Goal: Task Accomplishment & Management: Manage account settings

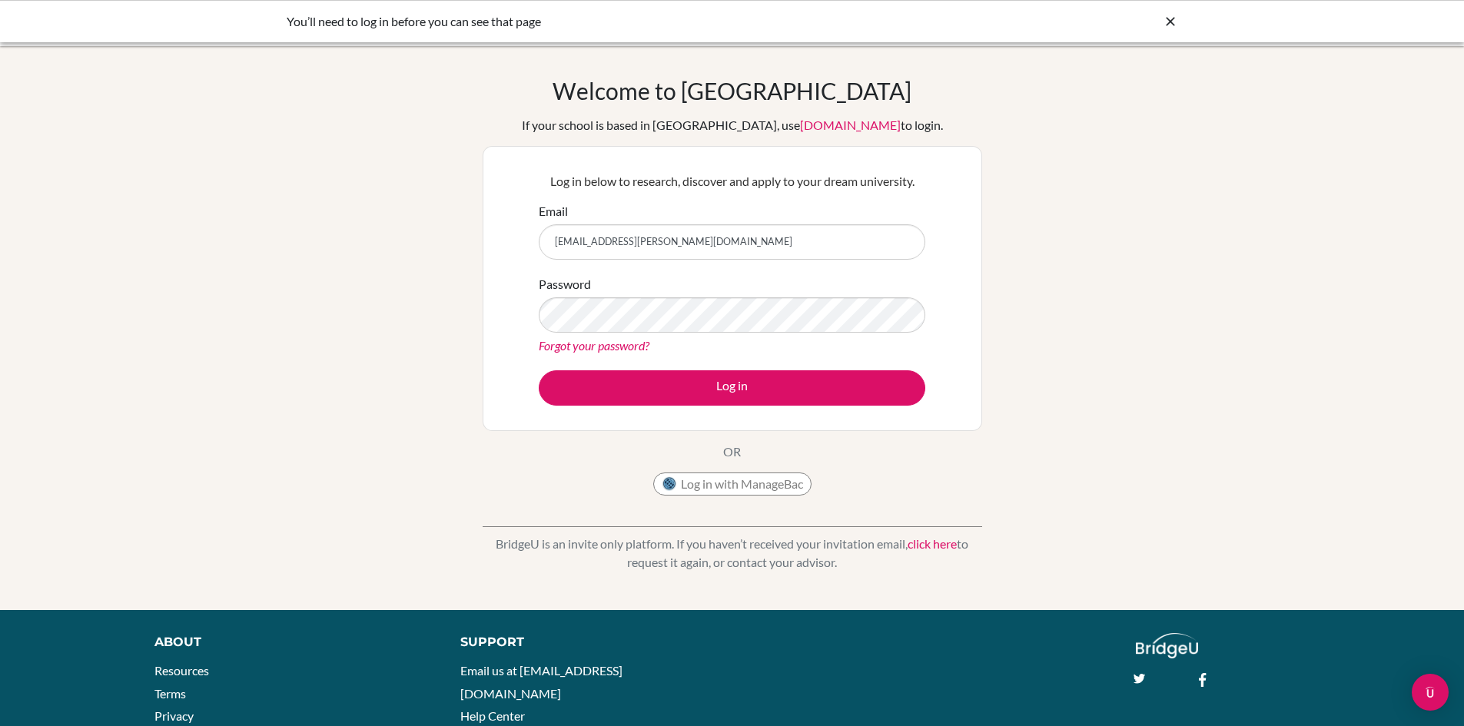
type input "[EMAIL_ADDRESS][PERSON_NAME][DOMAIN_NAME]"
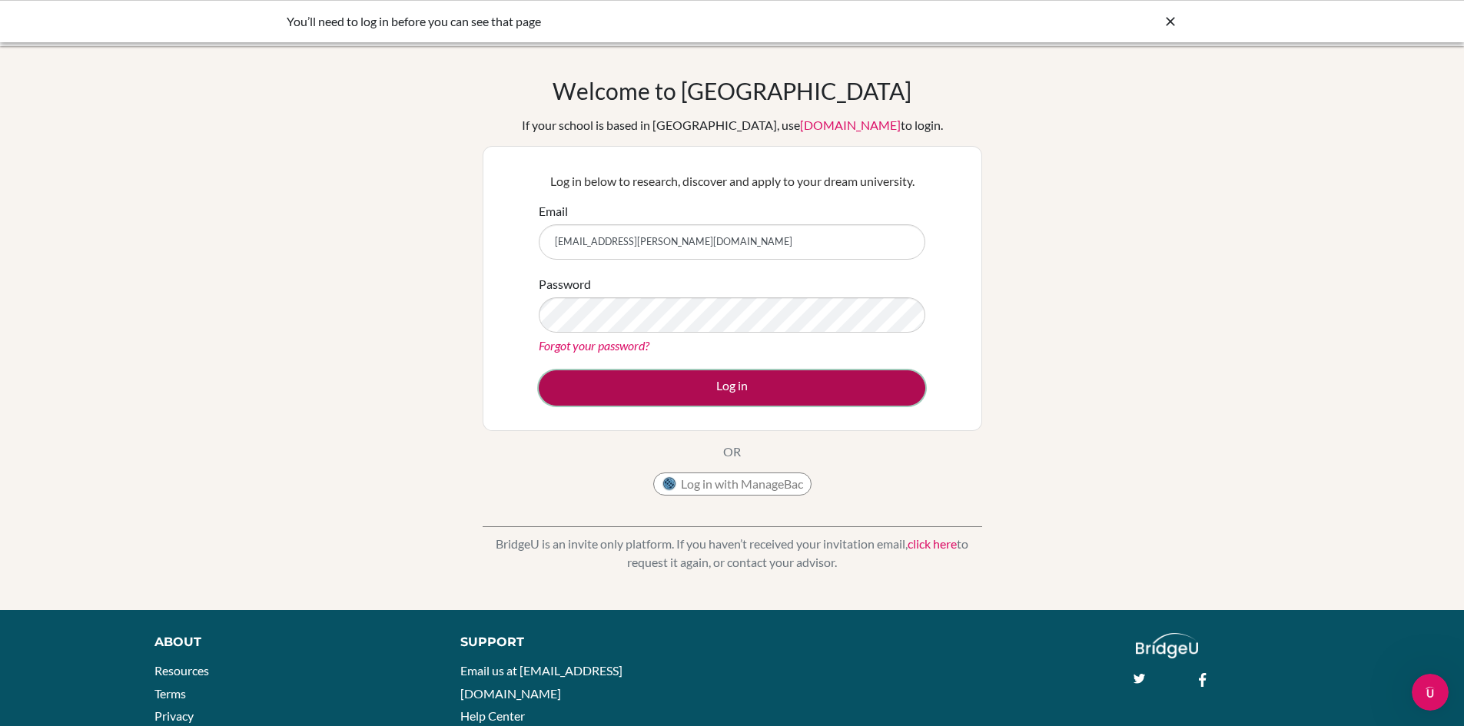
drag, startPoint x: 671, startPoint y: 383, endPoint x: 592, endPoint y: 404, distance: 82.0
click at [672, 383] on button "Log in" at bounding box center [732, 387] width 386 height 35
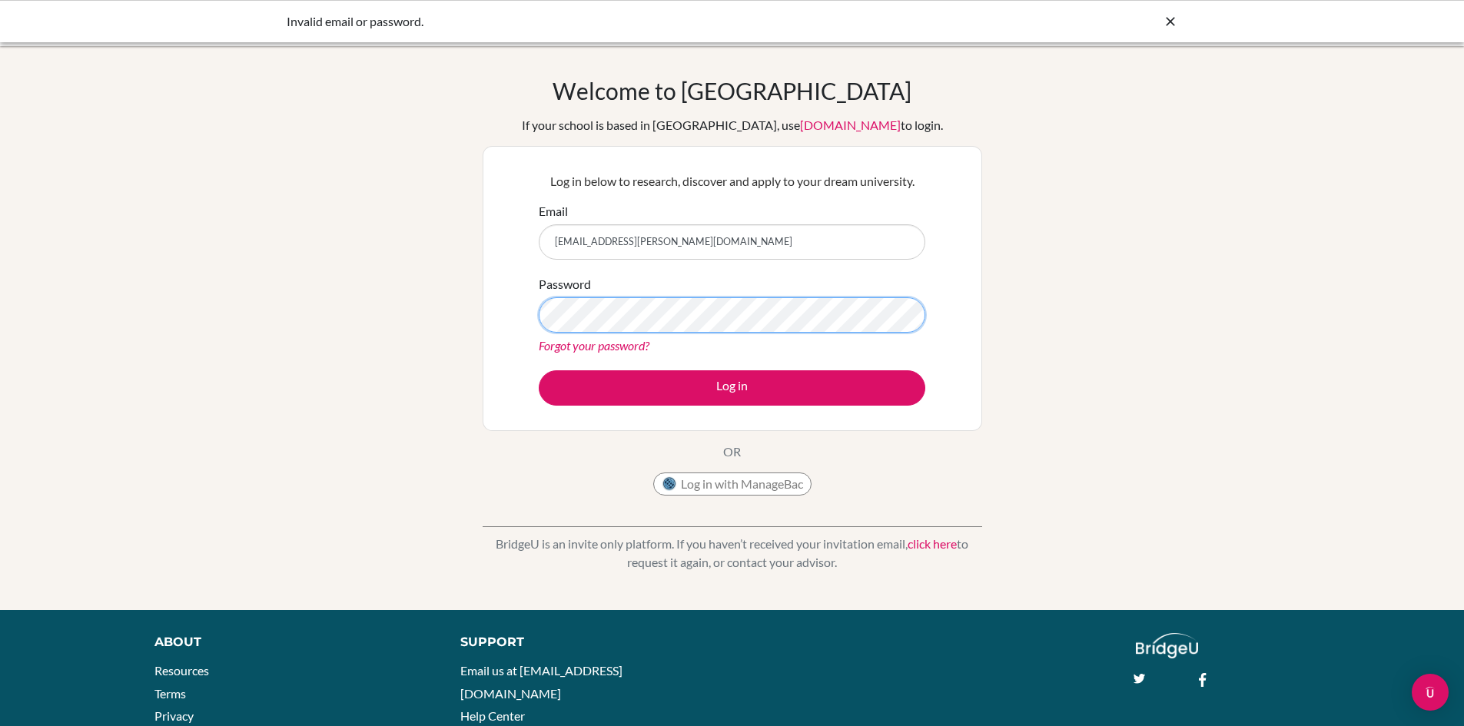
click at [539, 370] on button "Log in" at bounding box center [732, 387] width 386 height 35
click at [592, 342] on link "Forgot your password?" at bounding box center [594, 345] width 111 height 15
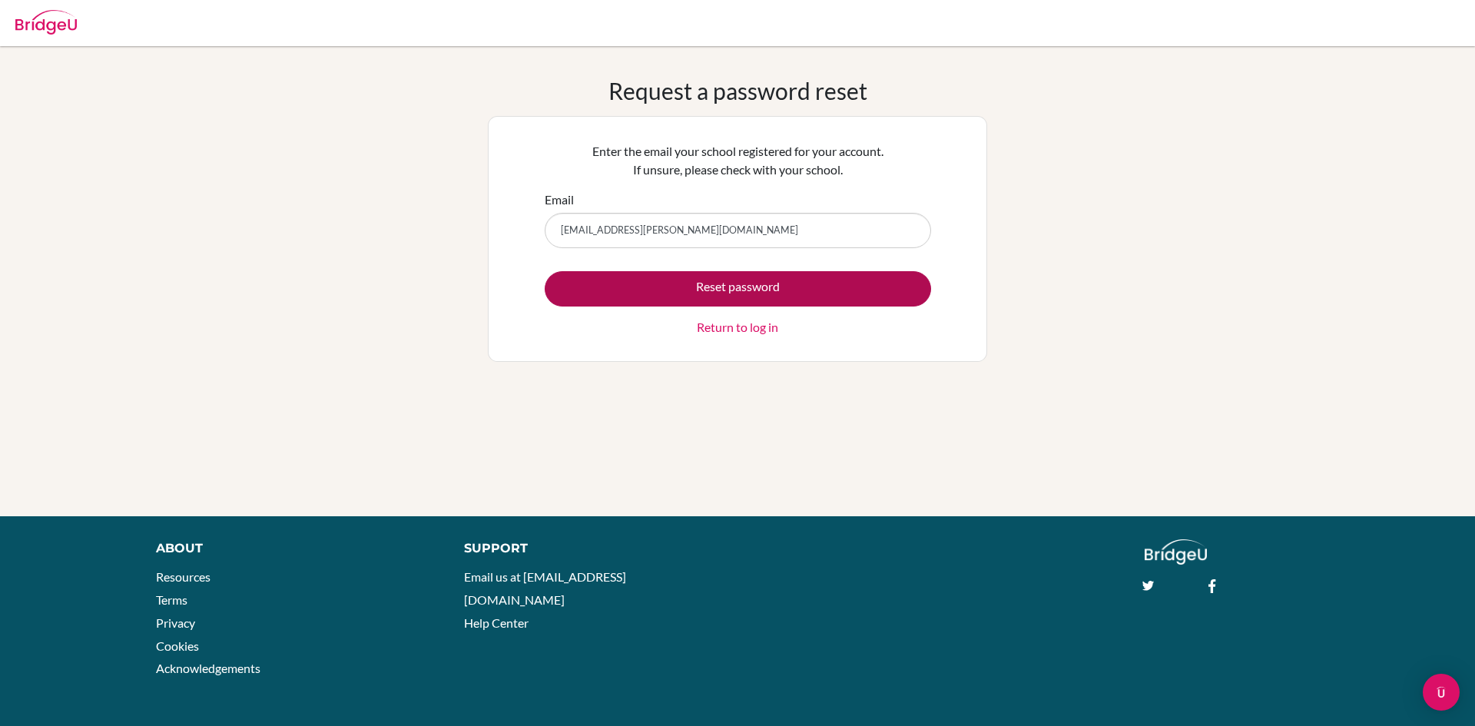
type input "[EMAIL_ADDRESS][PERSON_NAME][DOMAIN_NAME]"
click at [686, 299] on button "Reset password" at bounding box center [738, 288] width 386 height 35
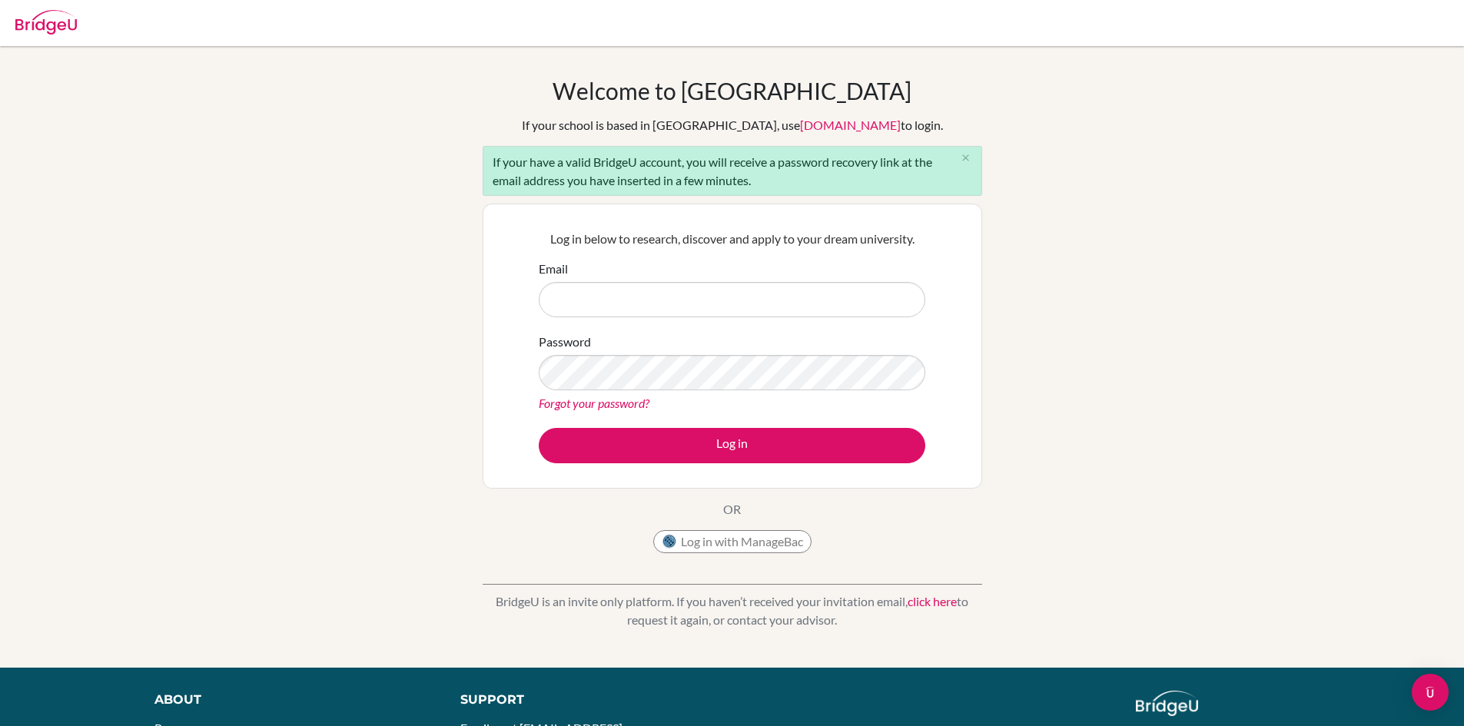
click at [612, 313] on input "Email" at bounding box center [732, 299] width 386 height 35
click at [644, 297] on input "Email" at bounding box center [732, 299] width 386 height 35
type input "a"
type input "nada.awadalla@almawakeb.sch.ae"
click at [539, 428] on button "Log in" at bounding box center [732, 445] width 386 height 35
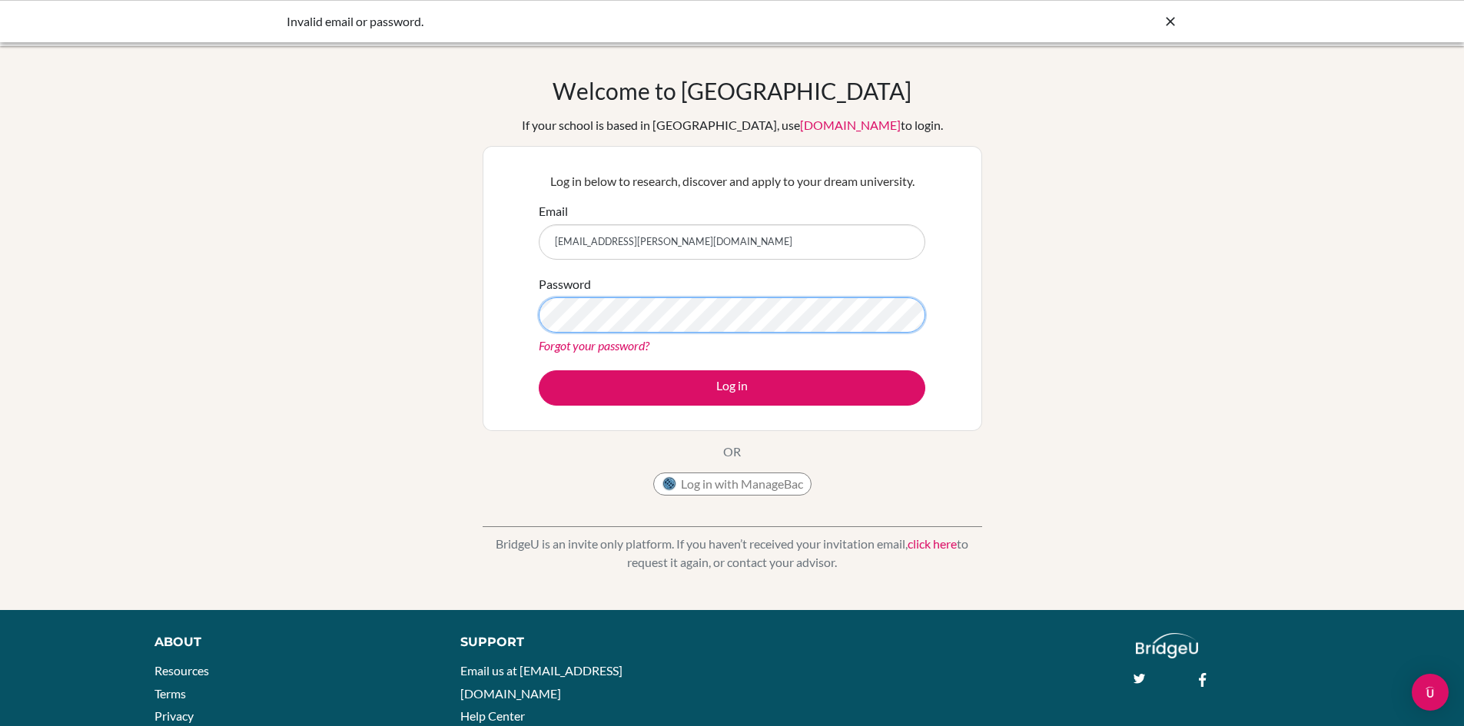
click at [539, 370] on button "Log in" at bounding box center [732, 387] width 386 height 35
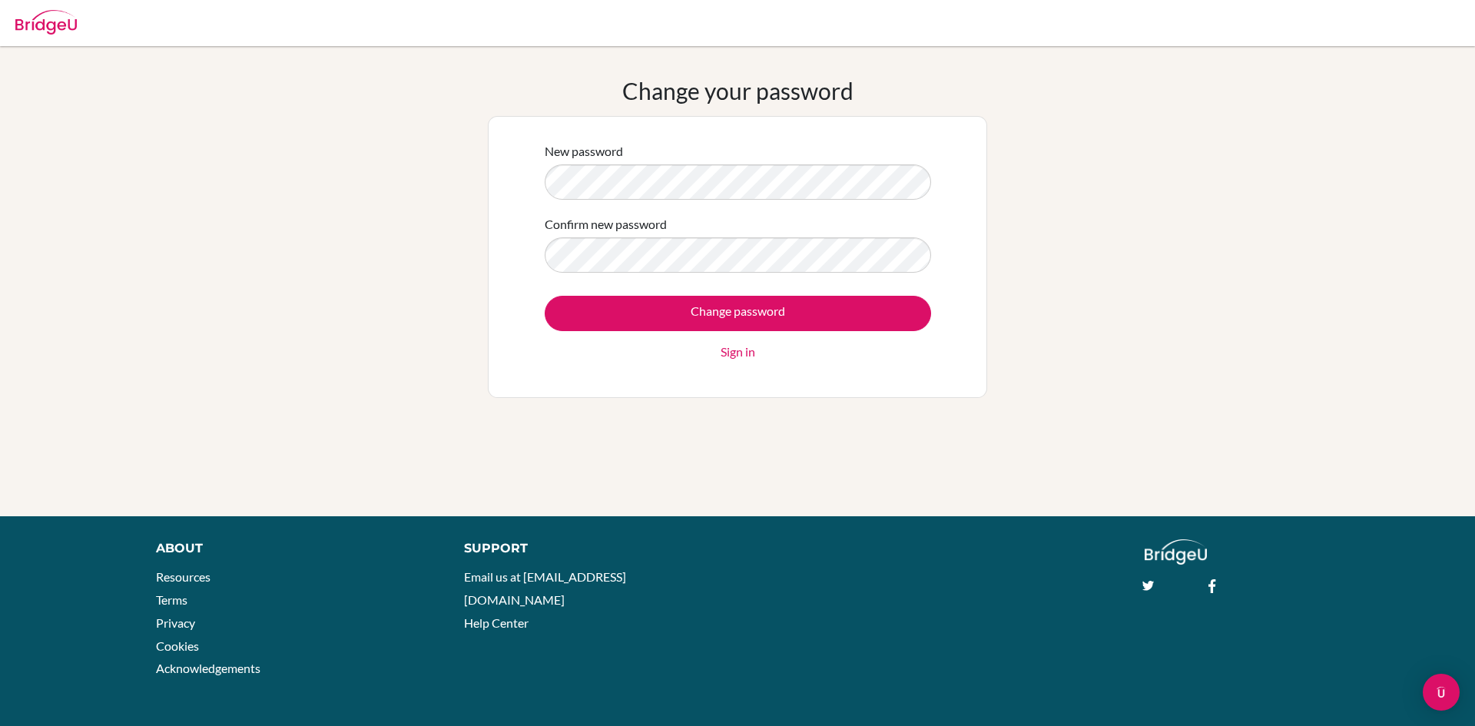
click at [632, 146] on div "New password" at bounding box center [738, 171] width 386 height 58
click at [640, 209] on form "New password Confirm new password Change password Sign in" at bounding box center [738, 251] width 386 height 219
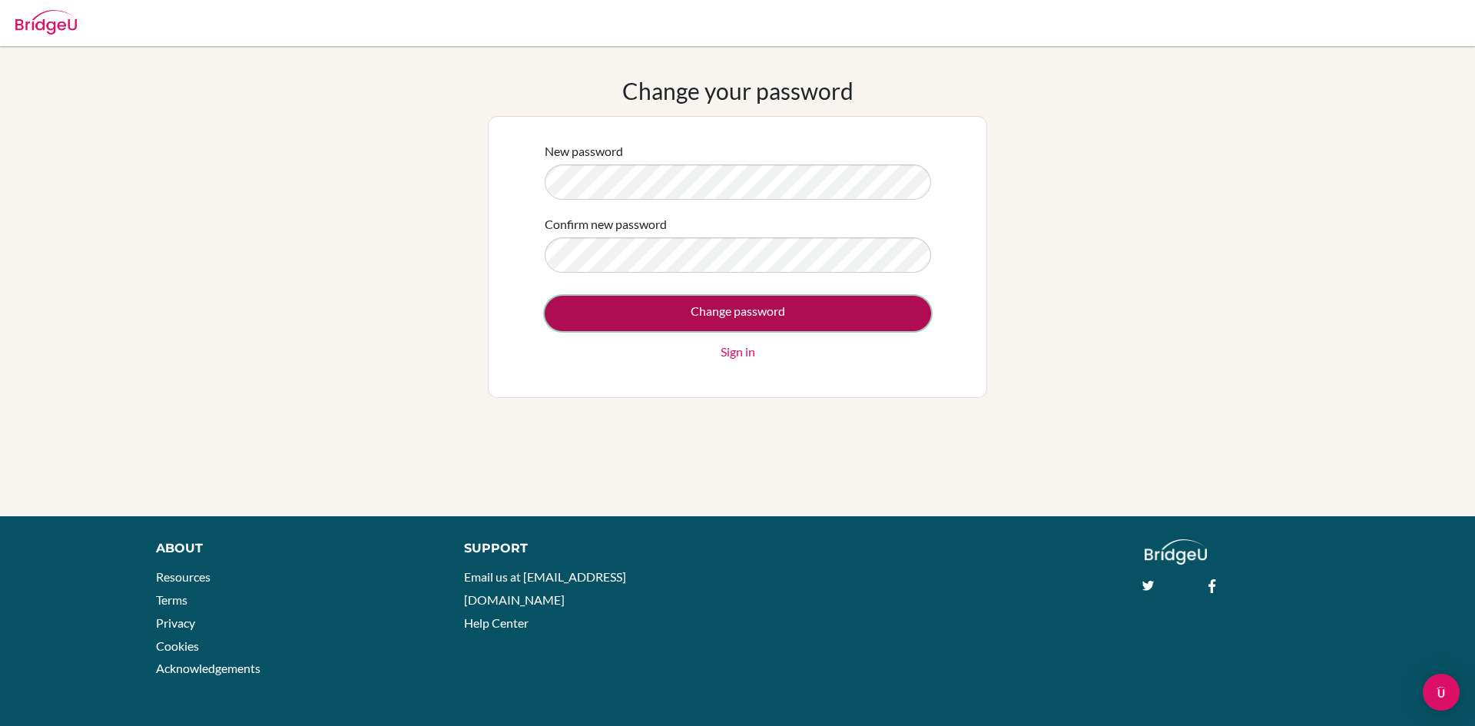
click at [704, 318] on input "Change password" at bounding box center [738, 313] width 386 height 35
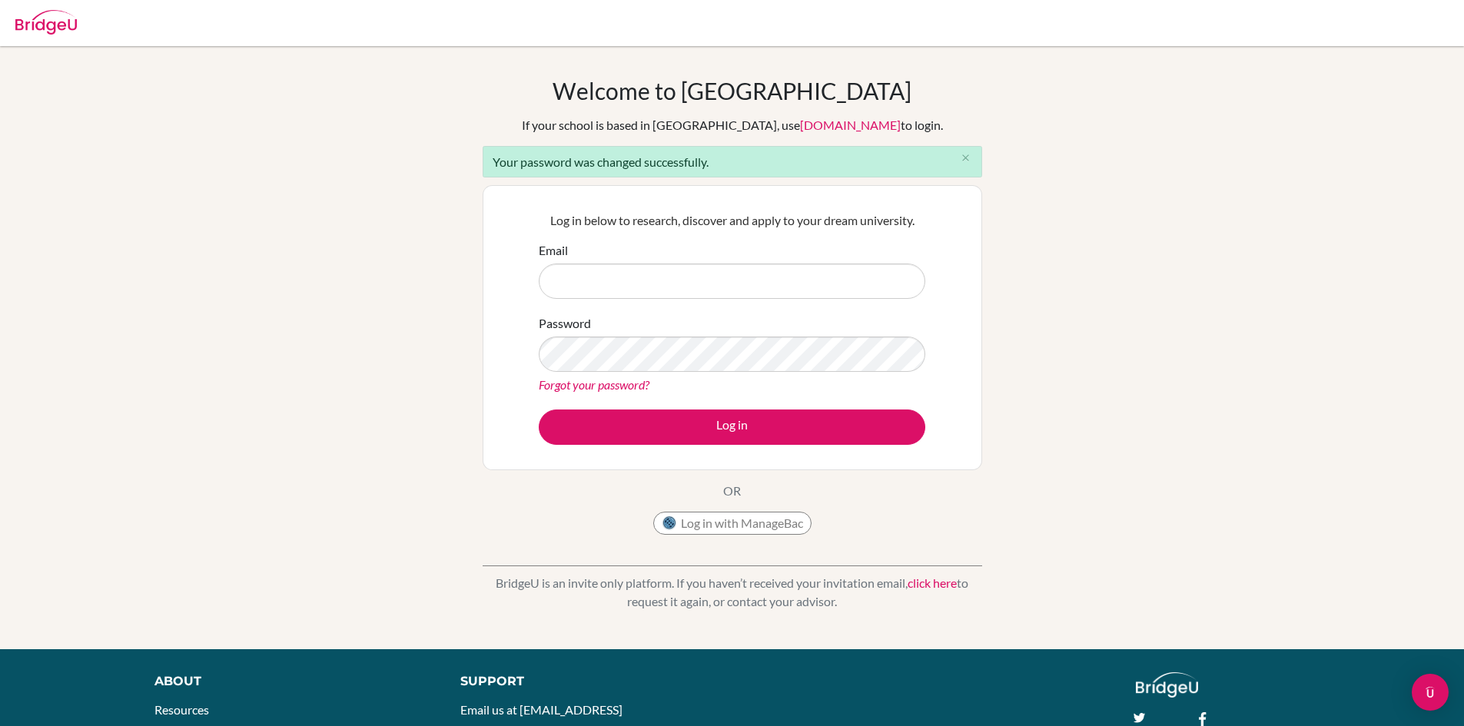
click at [655, 287] on input "Email" at bounding box center [732, 281] width 386 height 35
type input "[EMAIL_ADDRESS][PERSON_NAME][DOMAIN_NAME]"
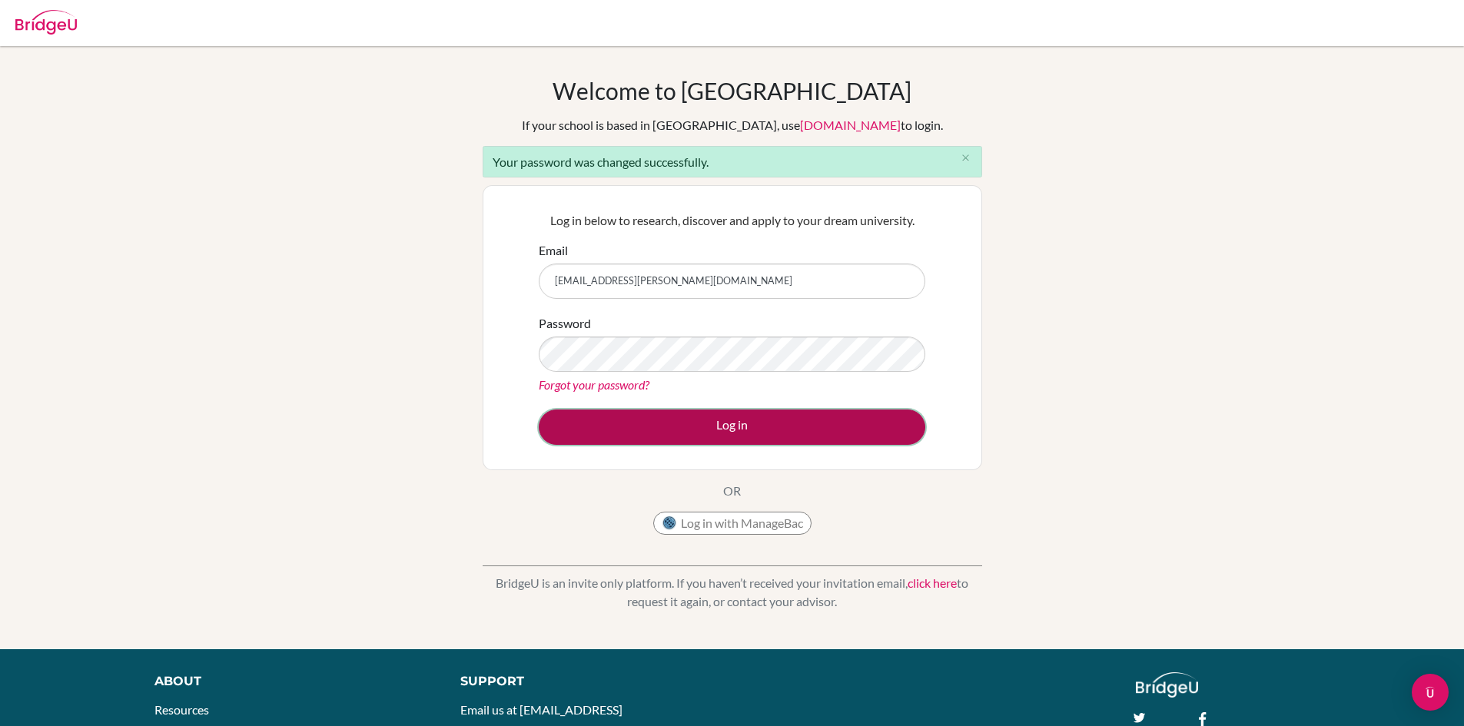
click at [780, 415] on button "Log in" at bounding box center [732, 427] width 386 height 35
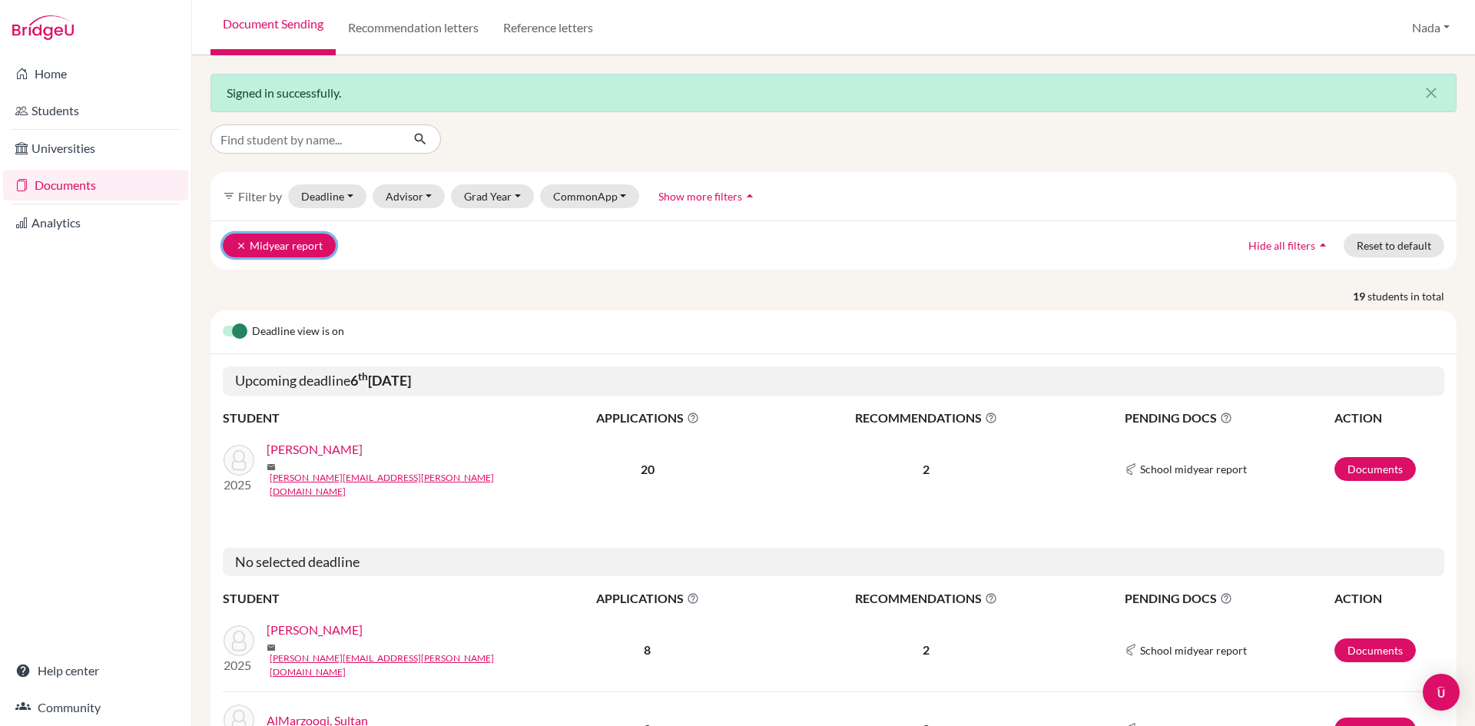
click at [238, 246] on icon "clear" at bounding box center [241, 245] width 11 height 11
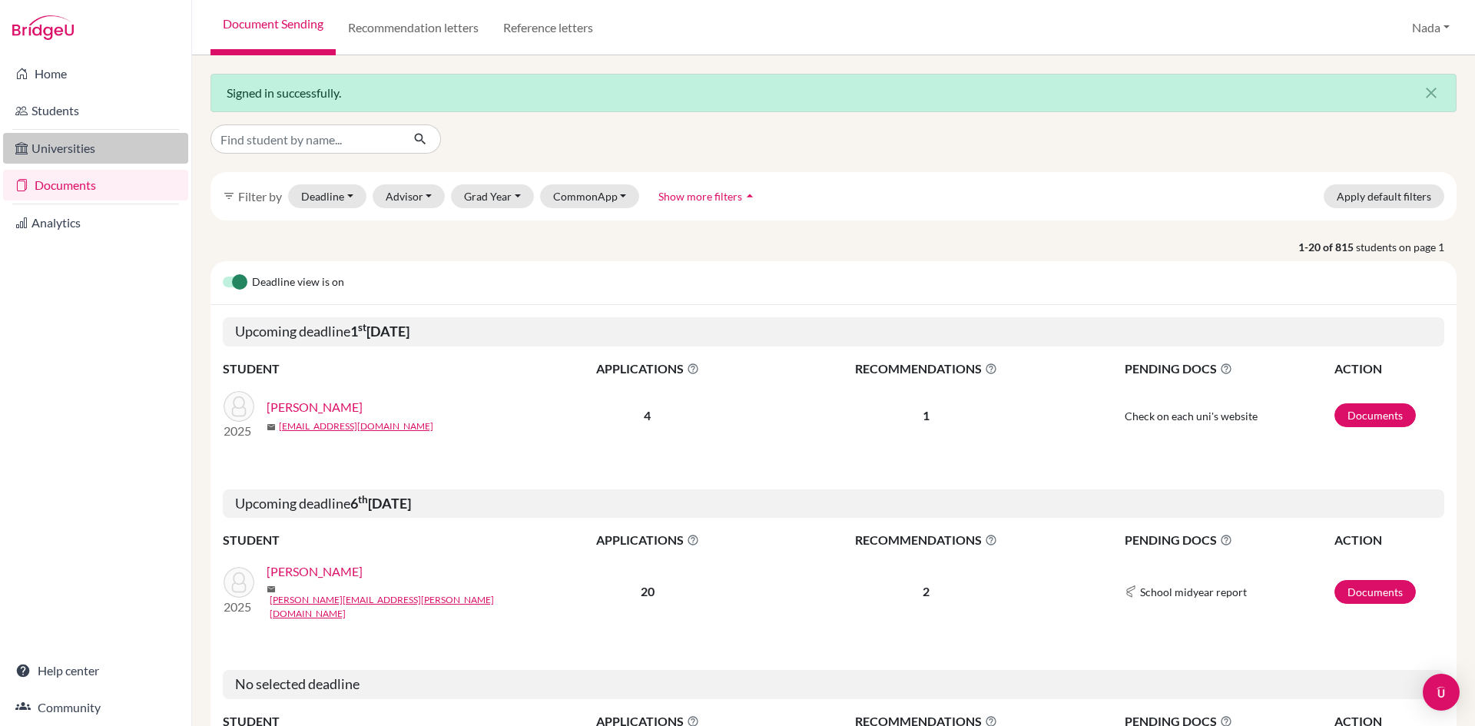
click at [108, 161] on link "Universities" at bounding box center [95, 148] width 185 height 31
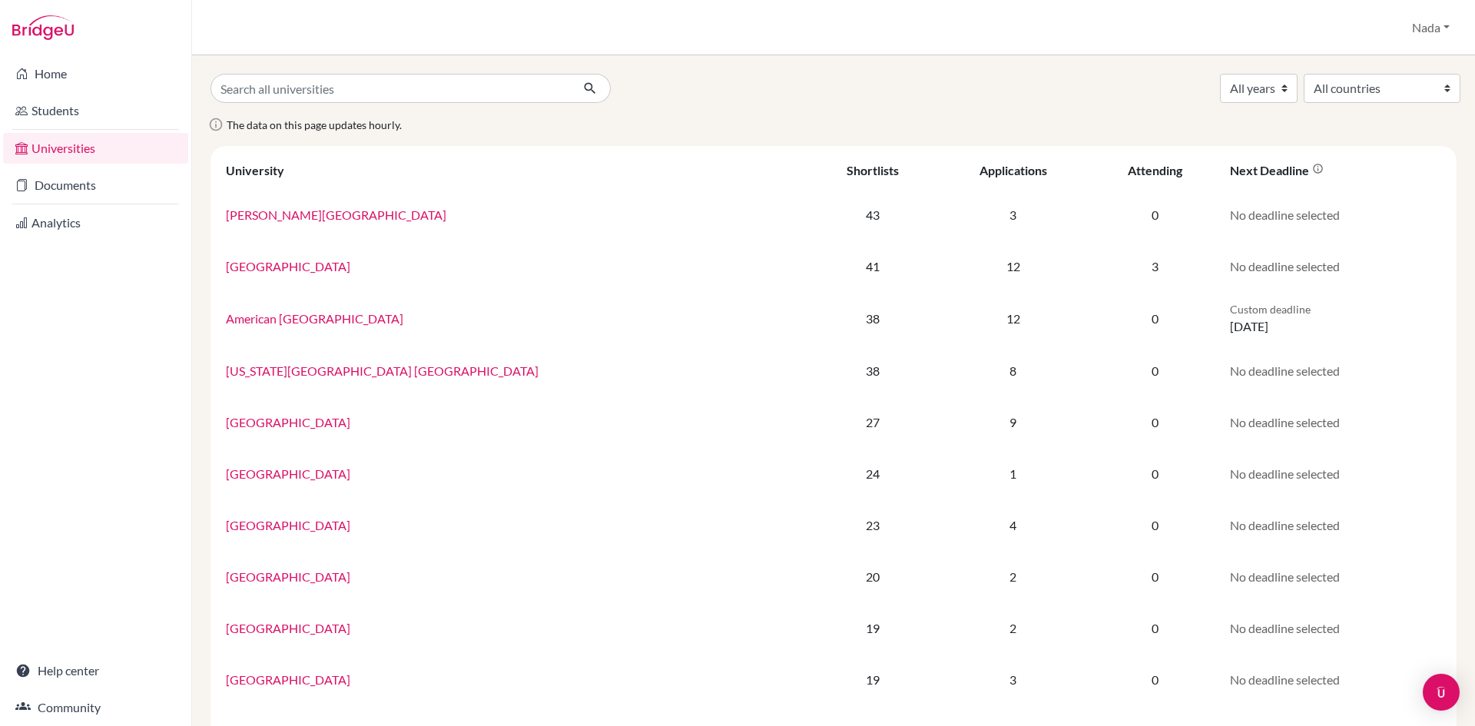
click at [81, 121] on link "Students" at bounding box center [95, 110] width 185 height 31
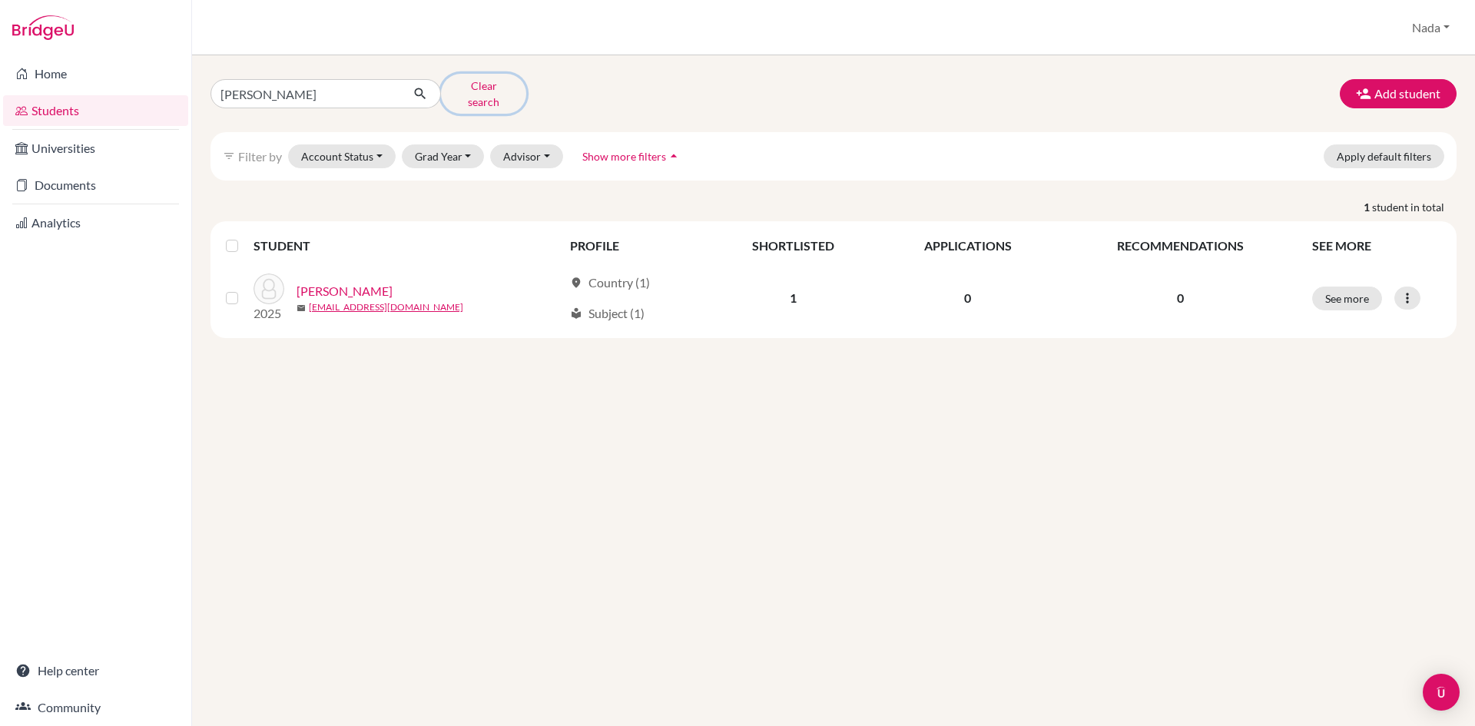
click at [483, 81] on button "Clear search" at bounding box center [483, 94] width 85 height 40
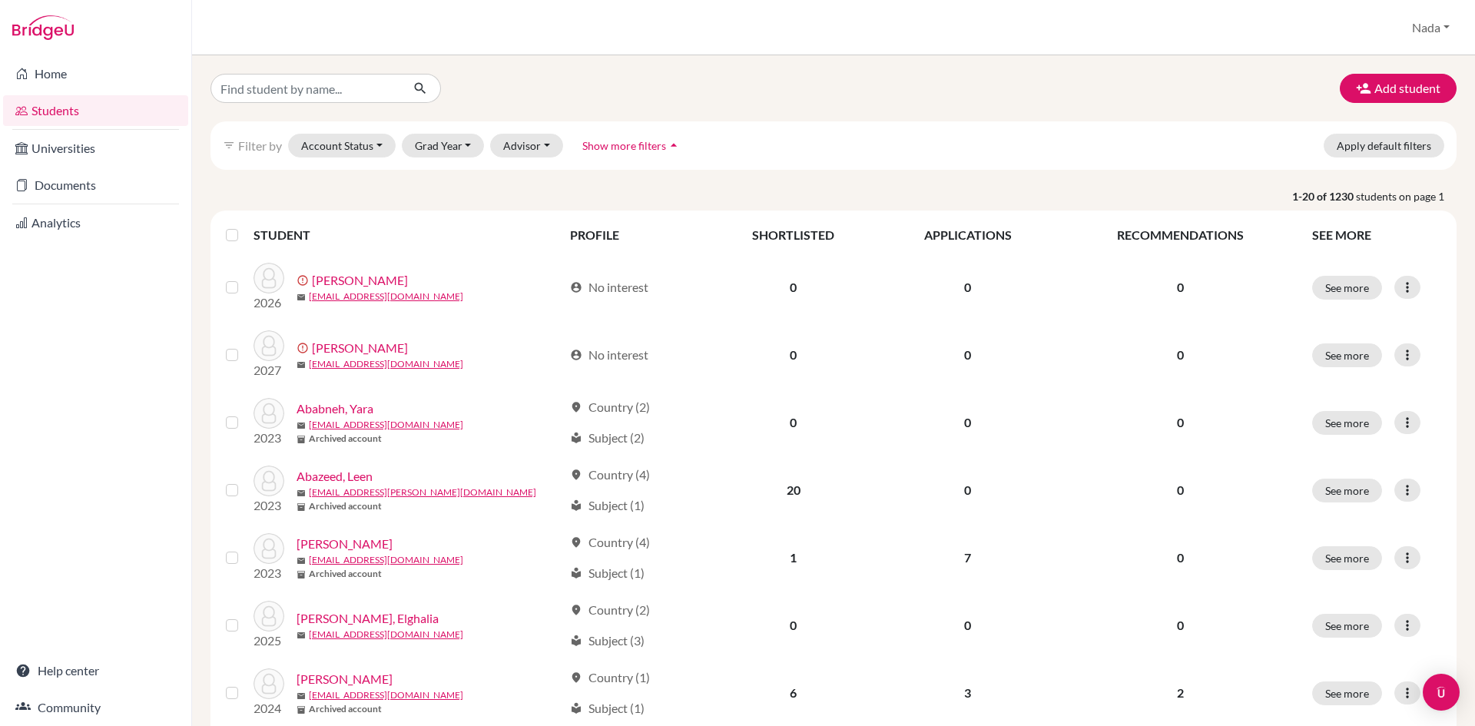
click at [102, 98] on link "Students" at bounding box center [95, 110] width 185 height 31
click at [102, 78] on link "Home" at bounding box center [95, 73] width 185 height 31
click at [1375, 85] on button "Add student" at bounding box center [1398, 88] width 117 height 29
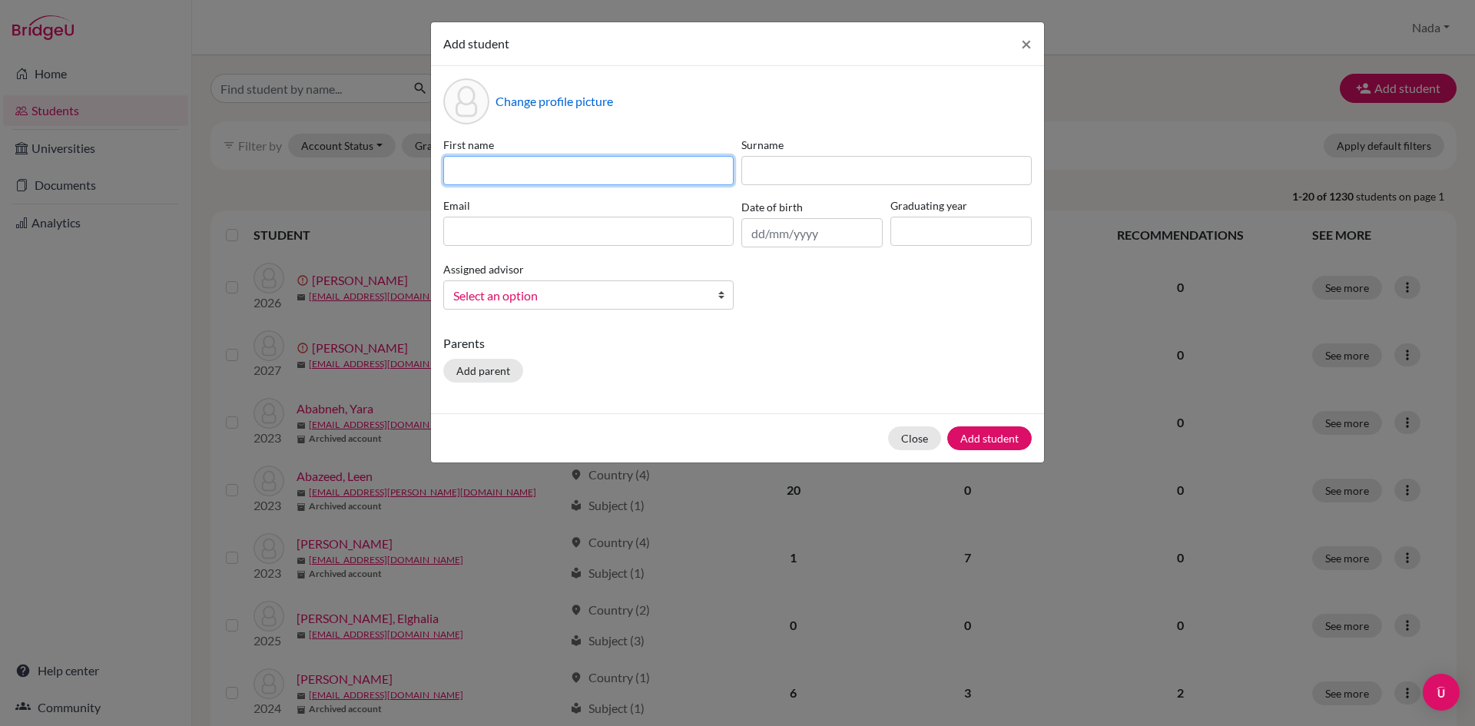
click at [642, 181] on input at bounding box center [588, 170] width 290 height 29
type input "Sultan"
click at [791, 185] on div "First name Sultan Surname Email Date of birth Graduating year Assigned advisor …" at bounding box center [737, 229] width 596 height 185
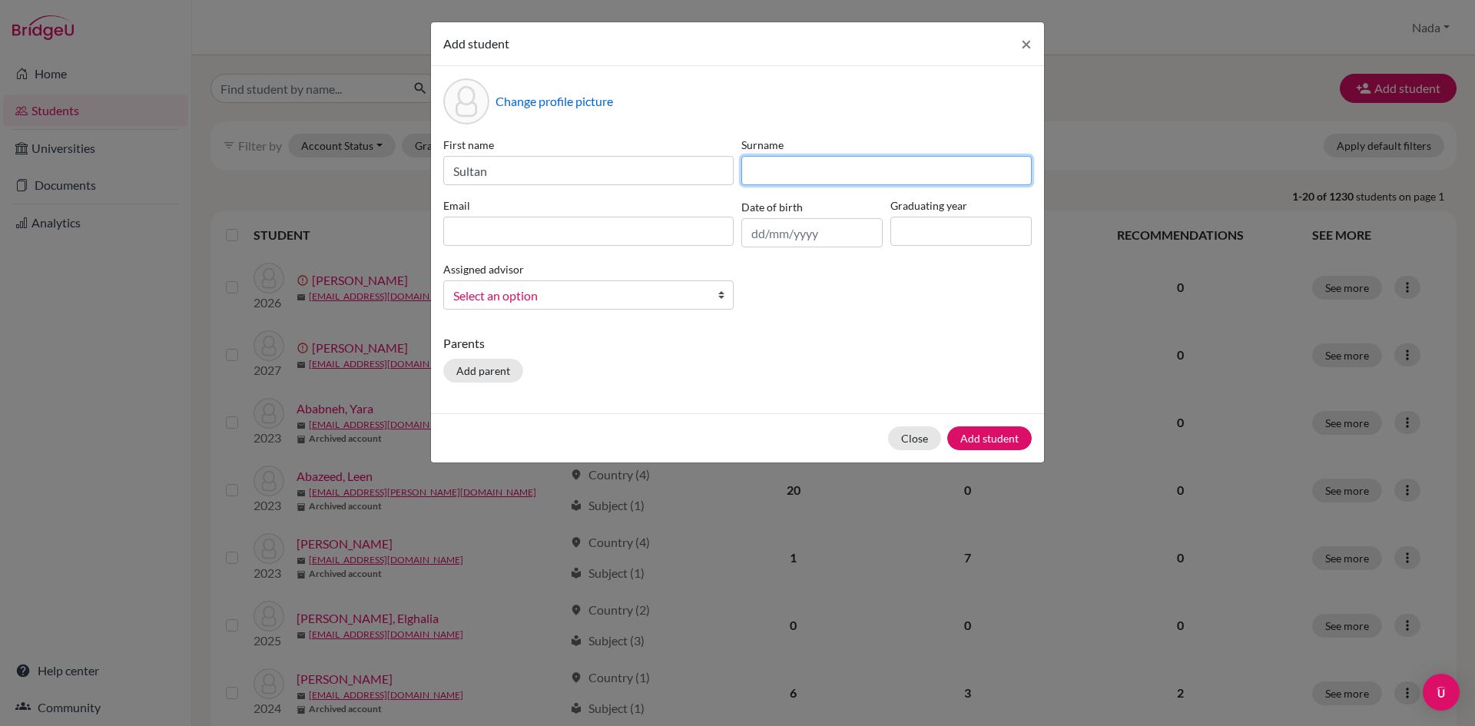
click at [793, 184] on input at bounding box center [886, 170] width 290 height 29
type input "AlMarzooqi"
click at [481, 244] on input at bounding box center [588, 231] width 290 height 29
paste input "sultan2007fhd@gmail.com"
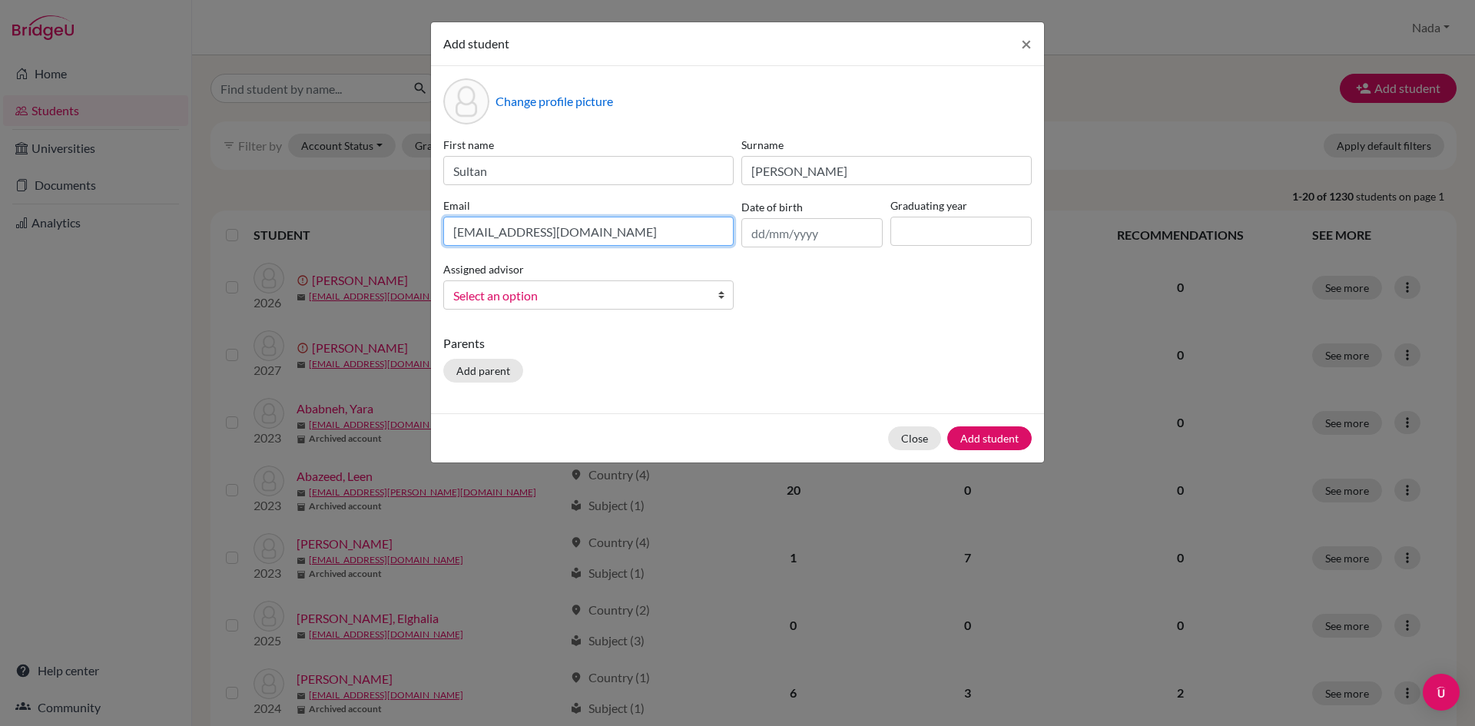
type input "sultan2007fhd@gmail.com"
click at [858, 239] on input "text" at bounding box center [811, 232] width 141 height 29
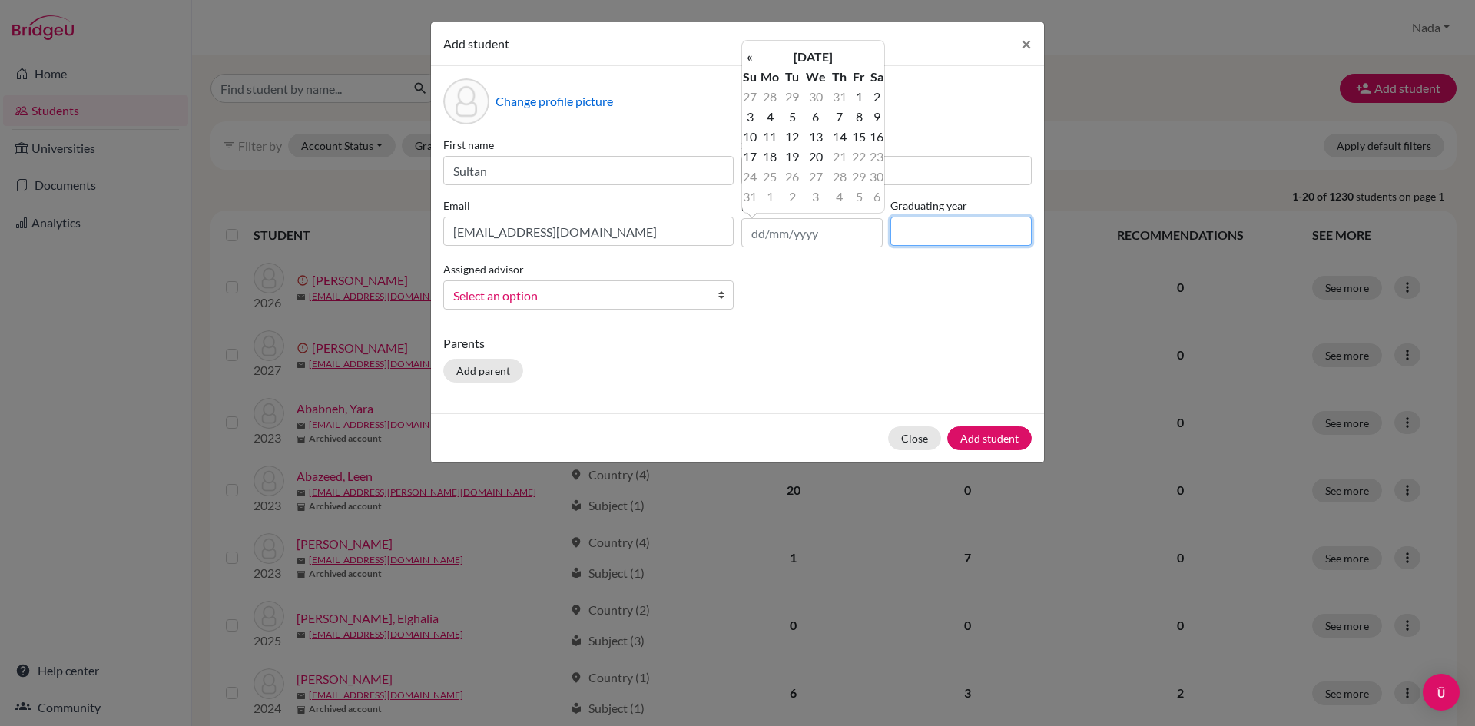
click at [966, 224] on input at bounding box center [961, 231] width 141 height 29
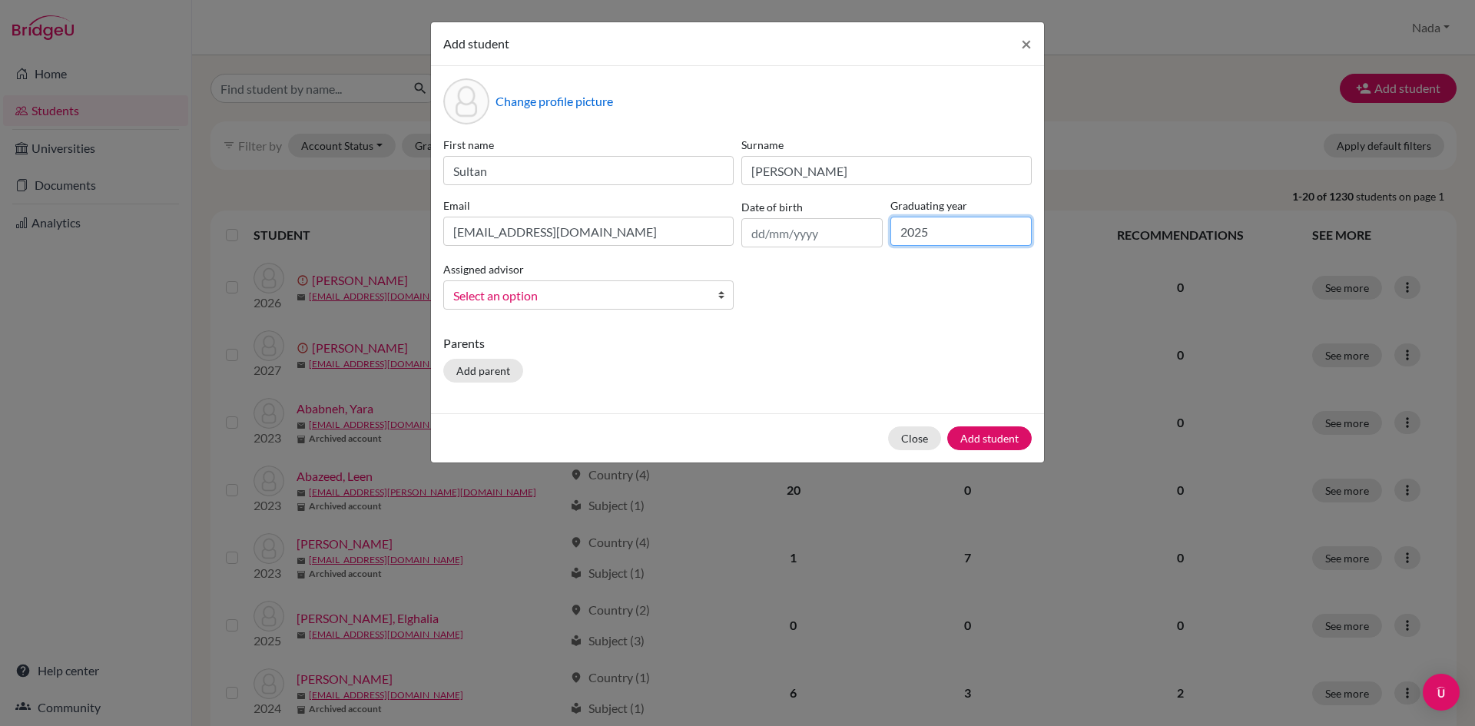
type input "2025"
click at [675, 290] on span "Select an option" at bounding box center [578, 296] width 250 height 20
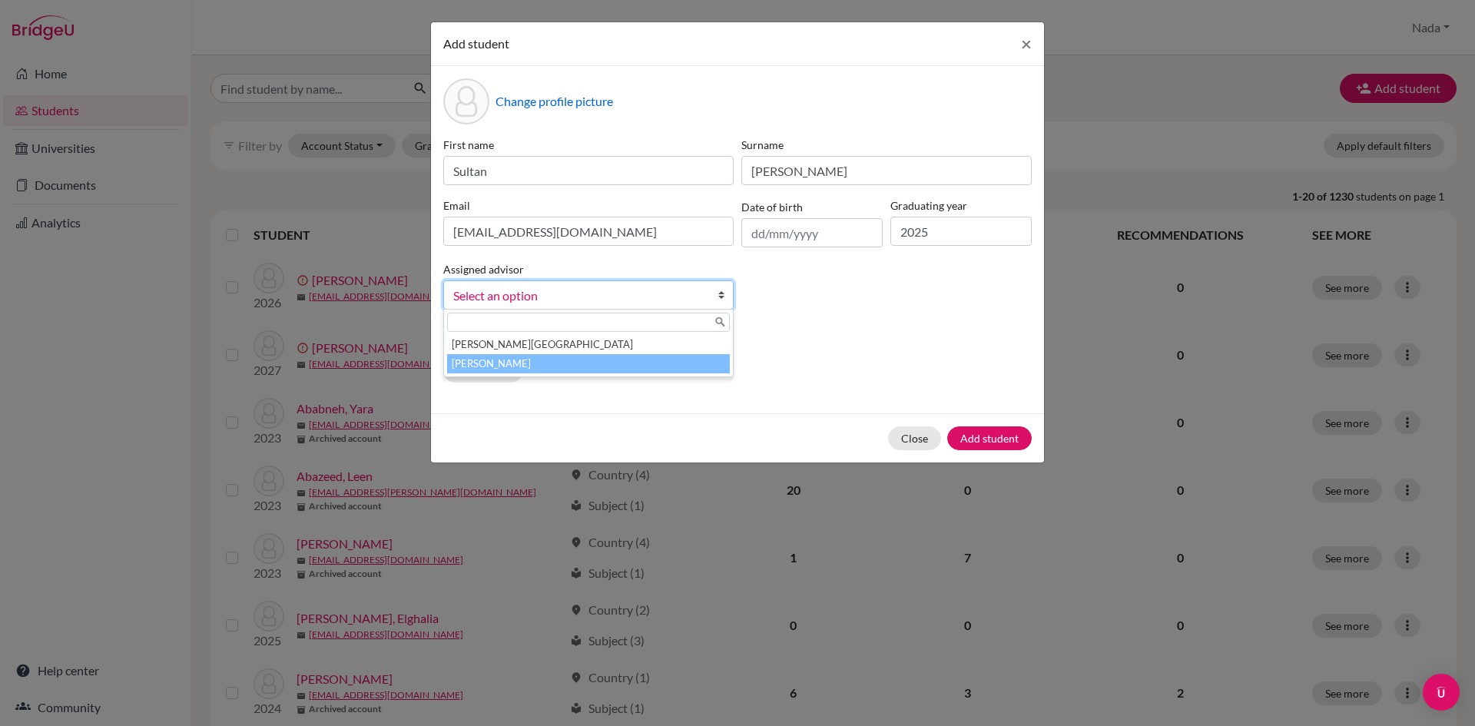
click at [556, 365] on li "Awadalla, Nada" at bounding box center [588, 363] width 283 height 19
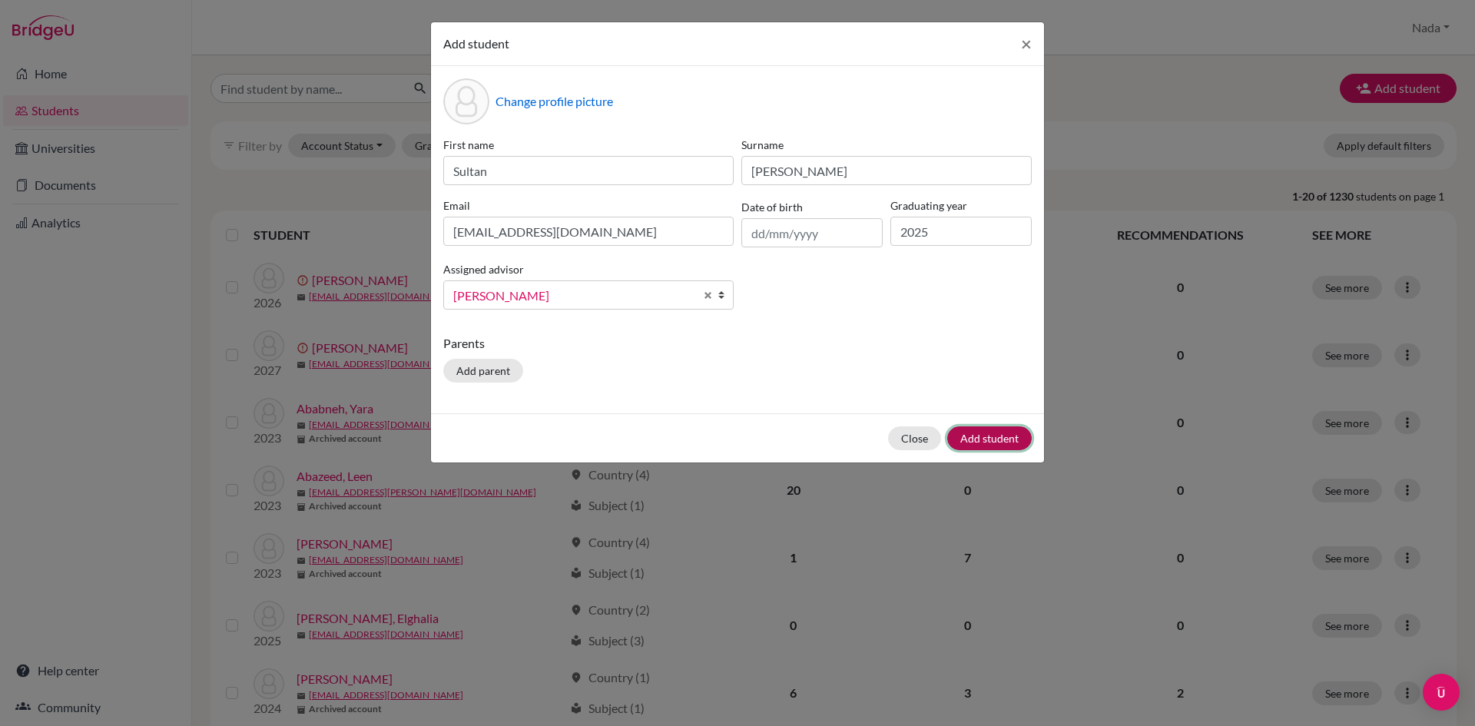
click at [1007, 444] on button "Add student" at bounding box center [989, 438] width 85 height 24
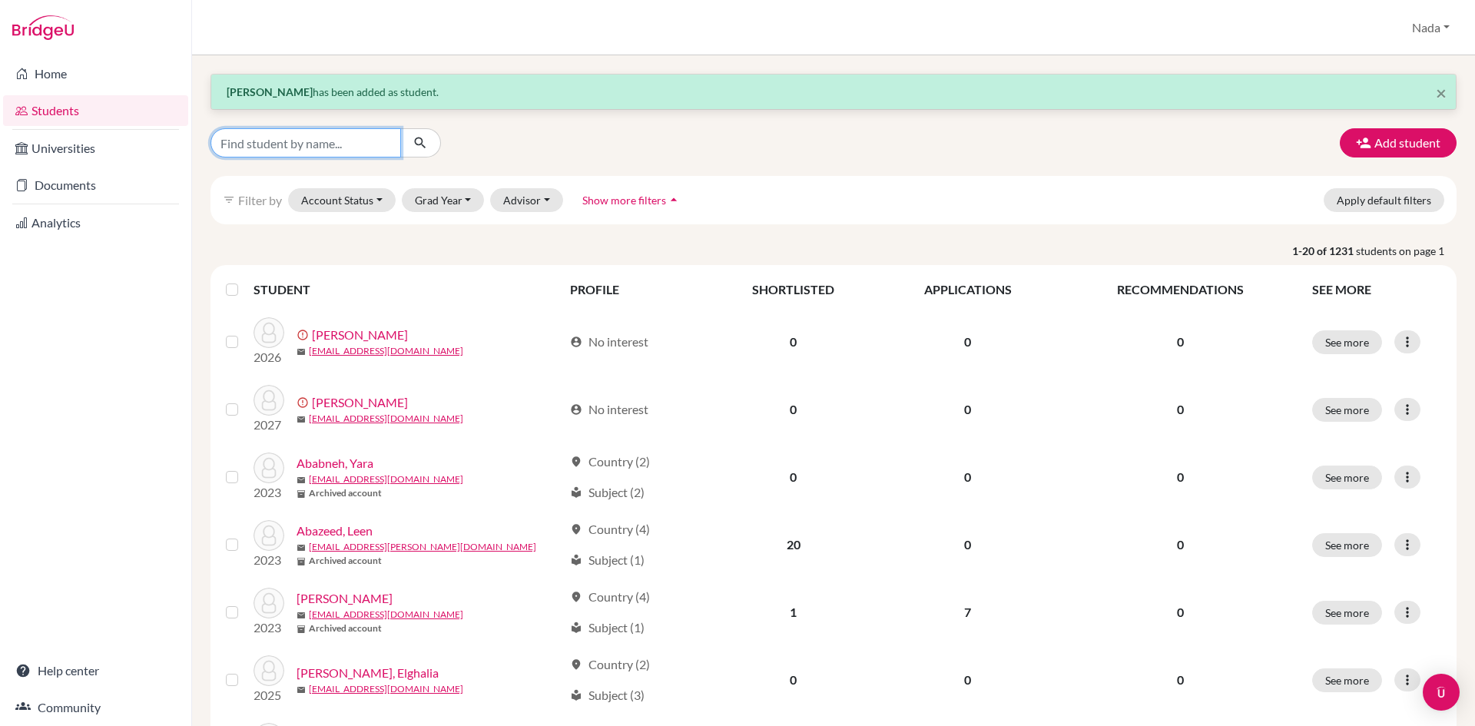
click at [328, 146] on input "Find student by name..." at bounding box center [306, 142] width 191 height 29
type input "sultan"
click button "submit" at bounding box center [420, 142] width 41 height 29
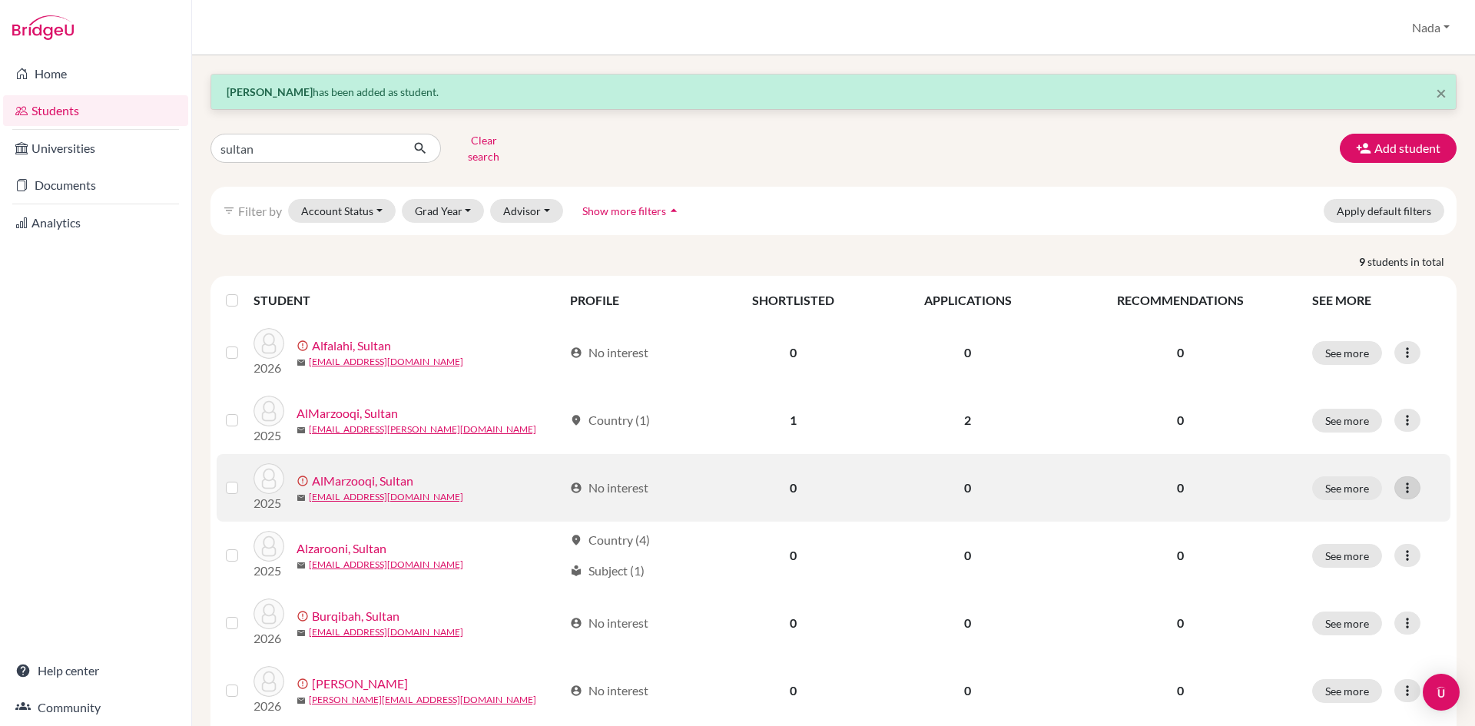
click at [1400, 480] on icon at bounding box center [1407, 487] width 15 height 15
click at [1342, 557] on button "Resend invite email" at bounding box center [1338, 569] width 139 height 25
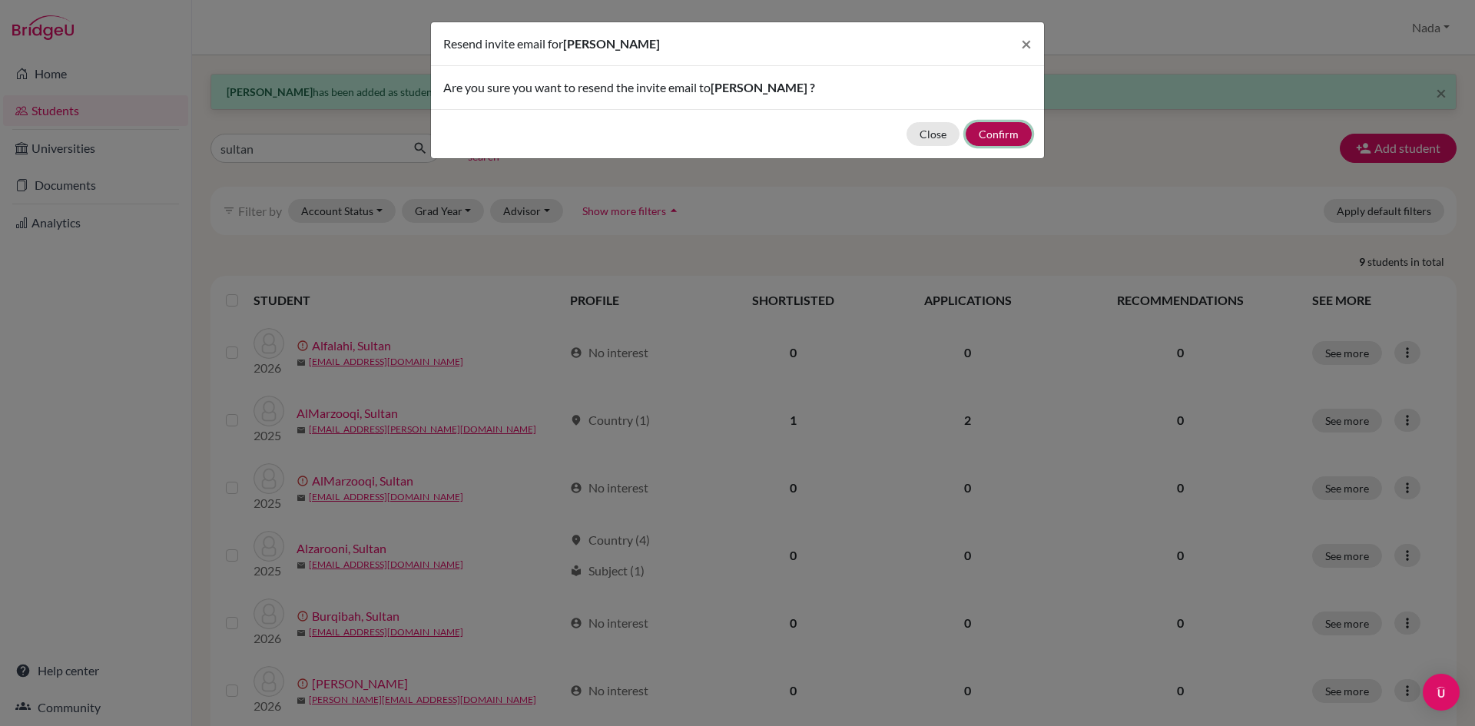
click at [987, 139] on button "Confirm" at bounding box center [999, 134] width 66 height 24
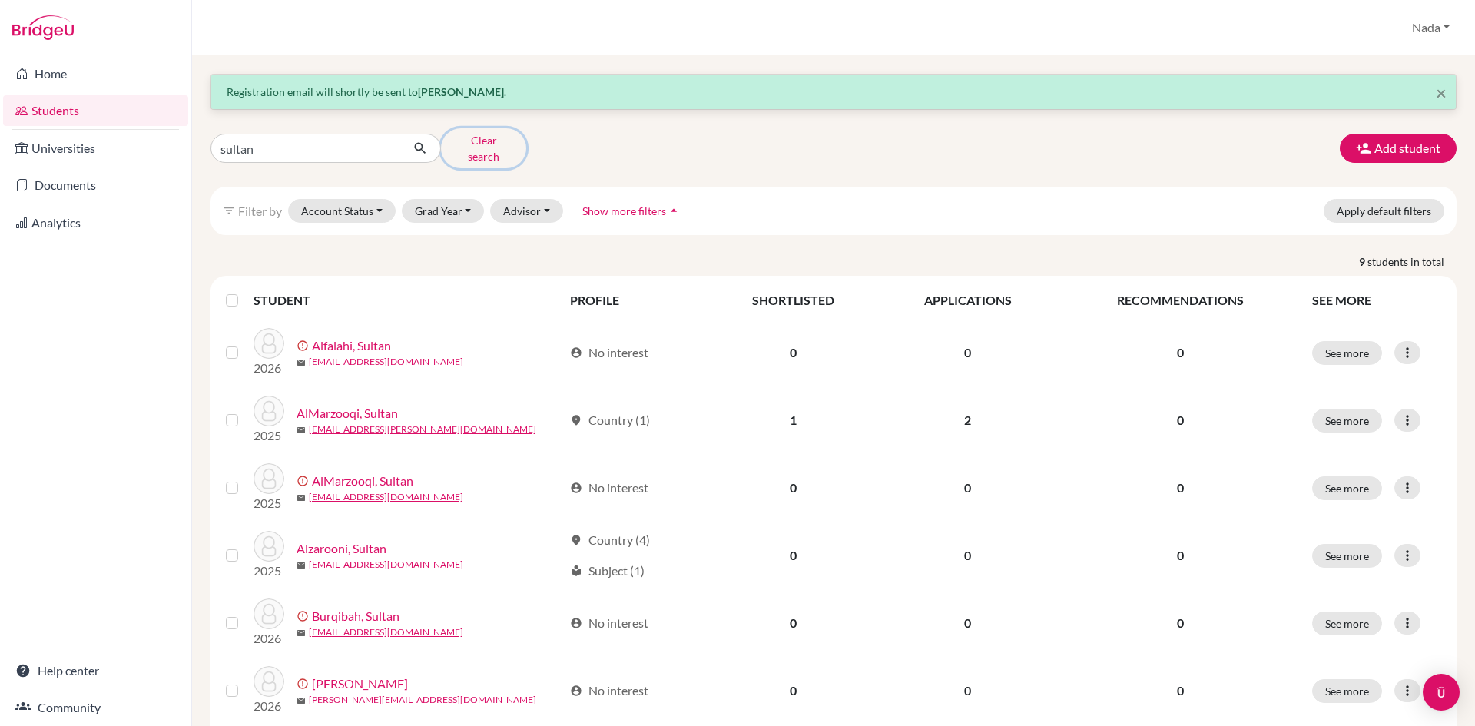
click at [456, 144] on button "Clear search" at bounding box center [483, 148] width 85 height 40
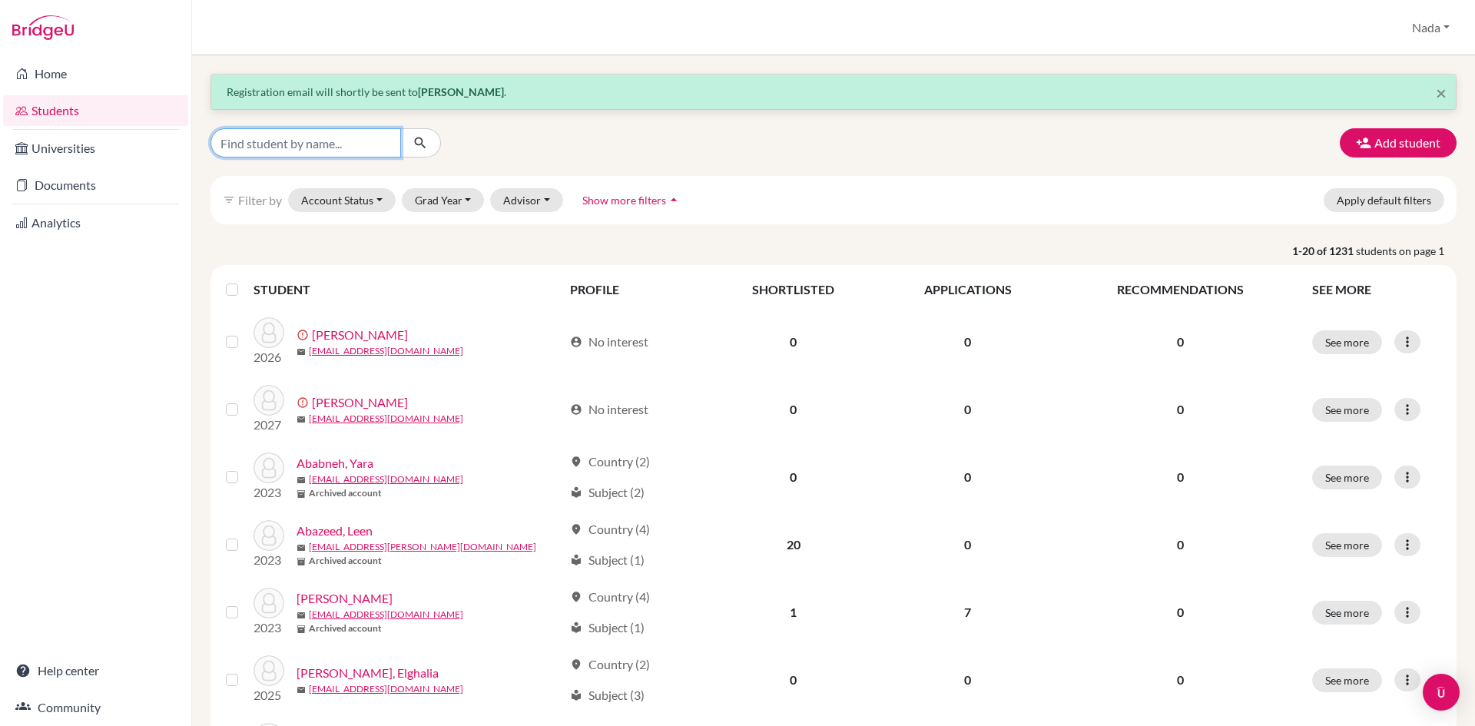
click at [369, 153] on input "Find student by name..." at bounding box center [306, 142] width 191 height 29
type input "sultan"
click button "submit" at bounding box center [420, 142] width 41 height 29
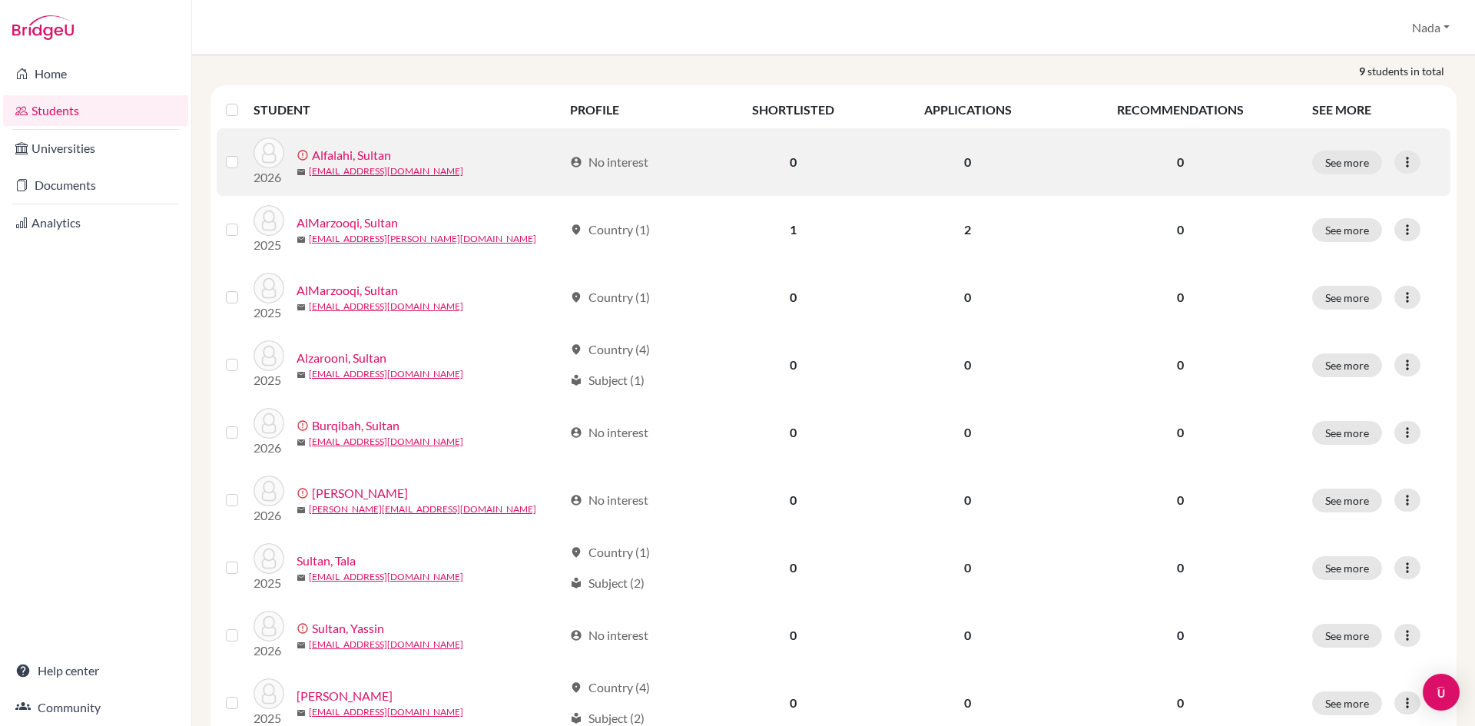
scroll to position [157, 0]
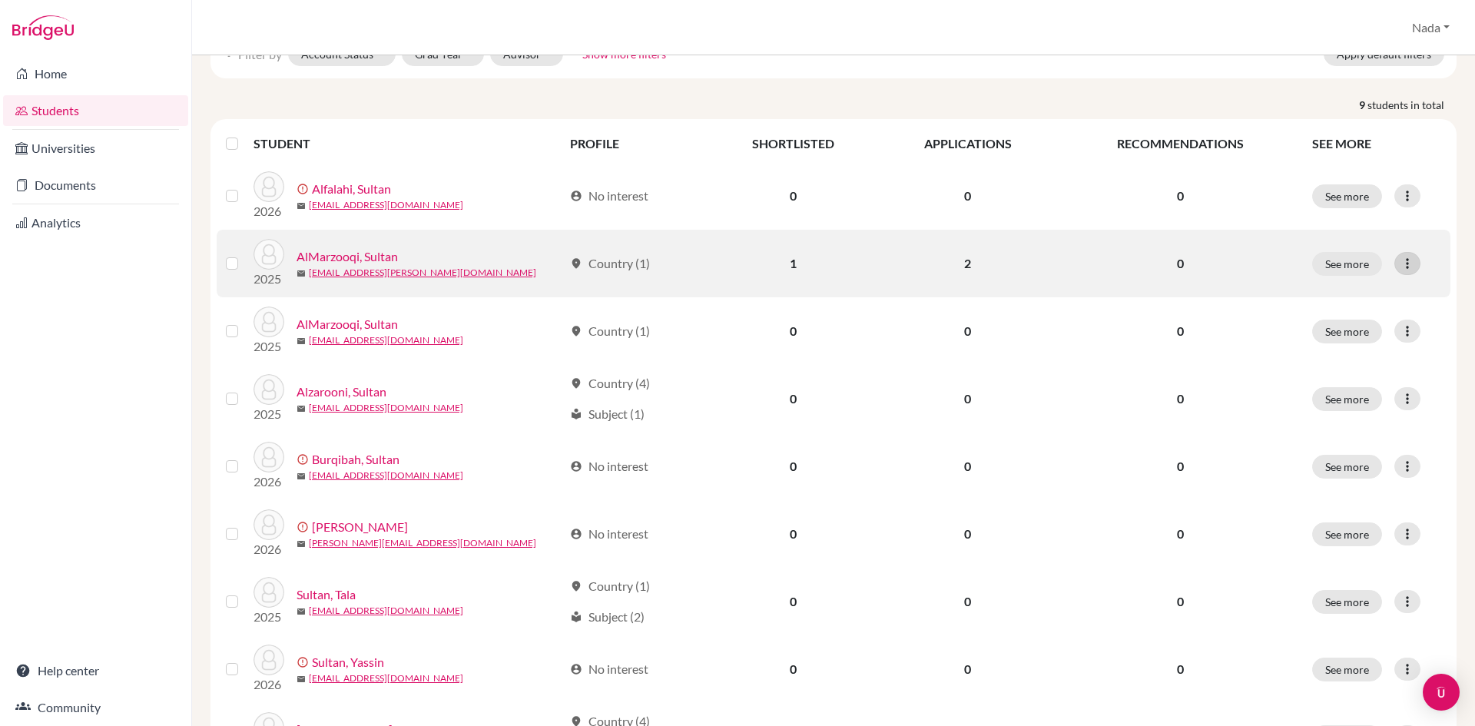
click at [1400, 256] on icon at bounding box center [1407, 263] width 15 height 15
click at [1328, 293] on button "Edit student" at bounding box center [1329, 296] width 121 height 25
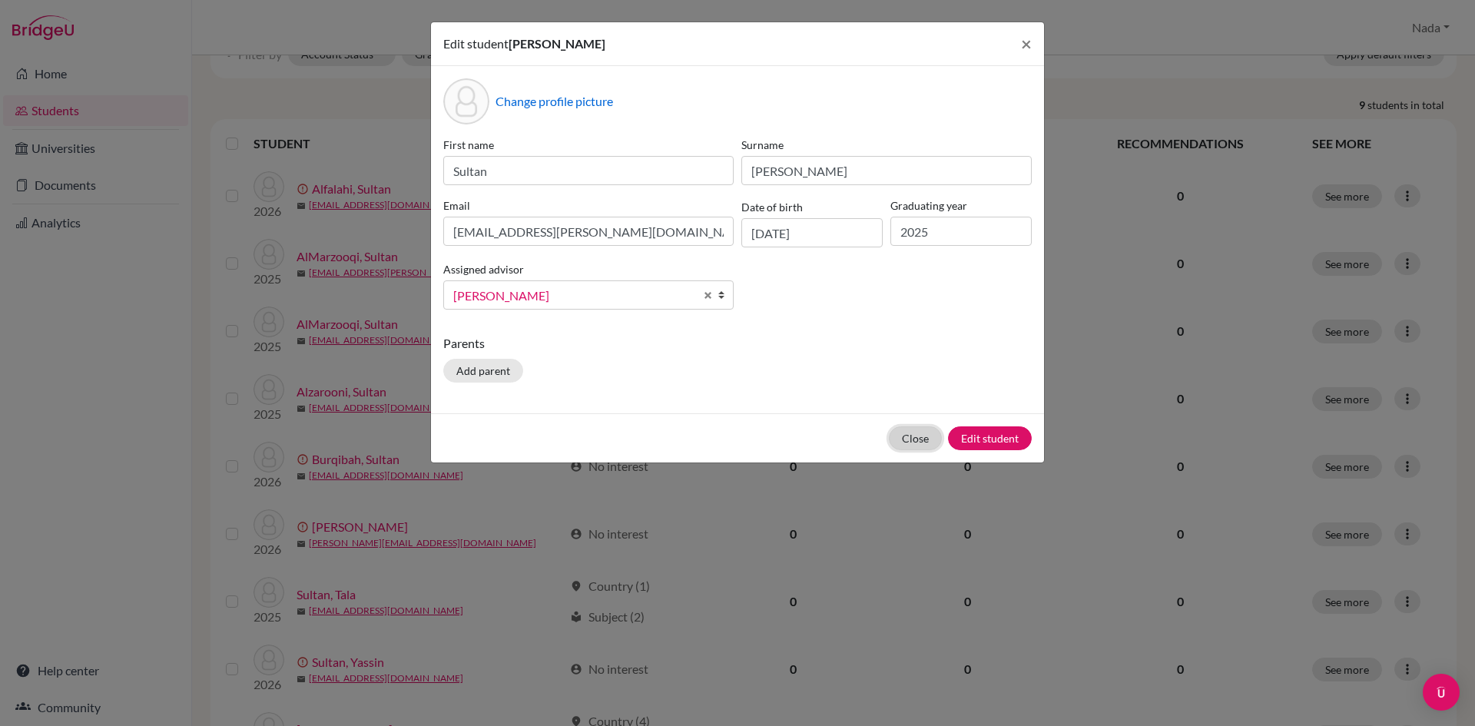
click at [920, 443] on button "Close" at bounding box center [915, 438] width 53 height 24
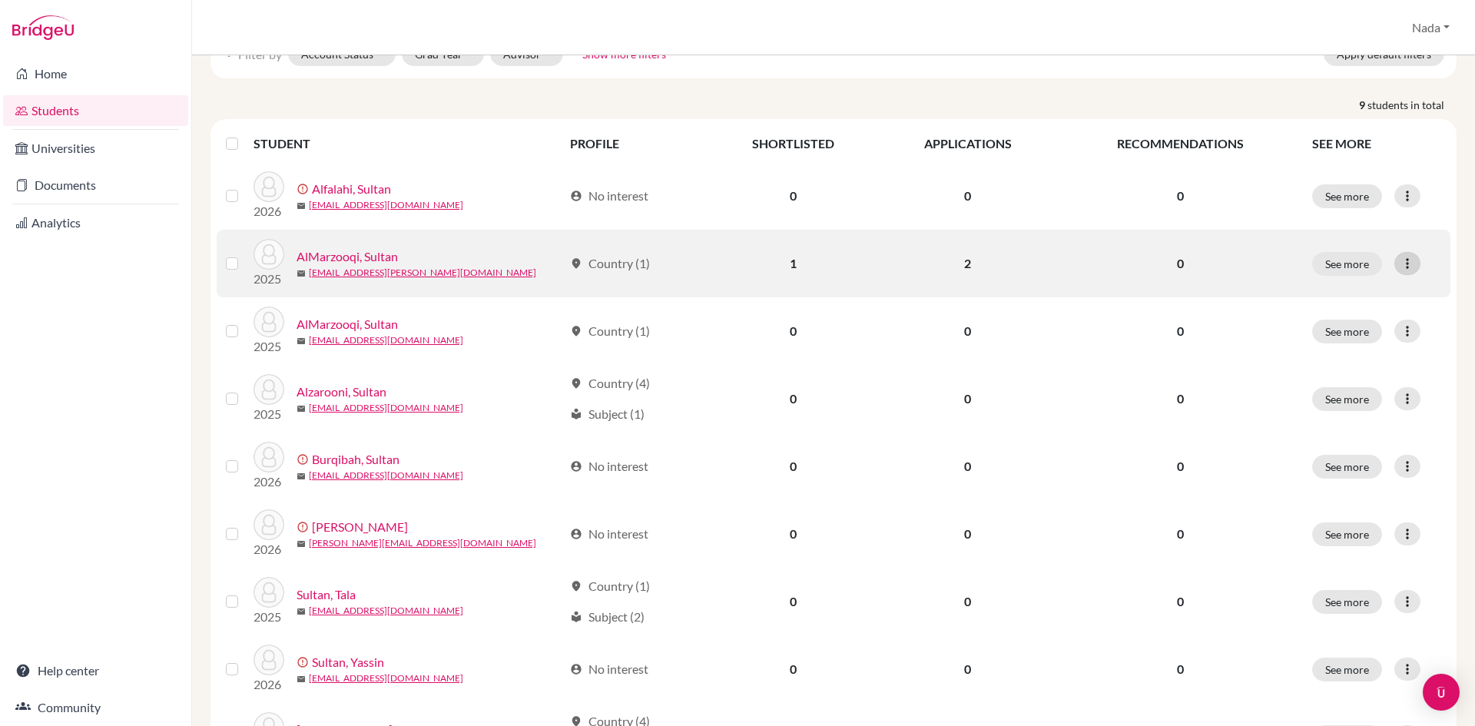
click at [1401, 256] on icon at bounding box center [1407, 263] width 15 height 15
click at [1330, 284] on button "Edit student" at bounding box center [1329, 296] width 121 height 25
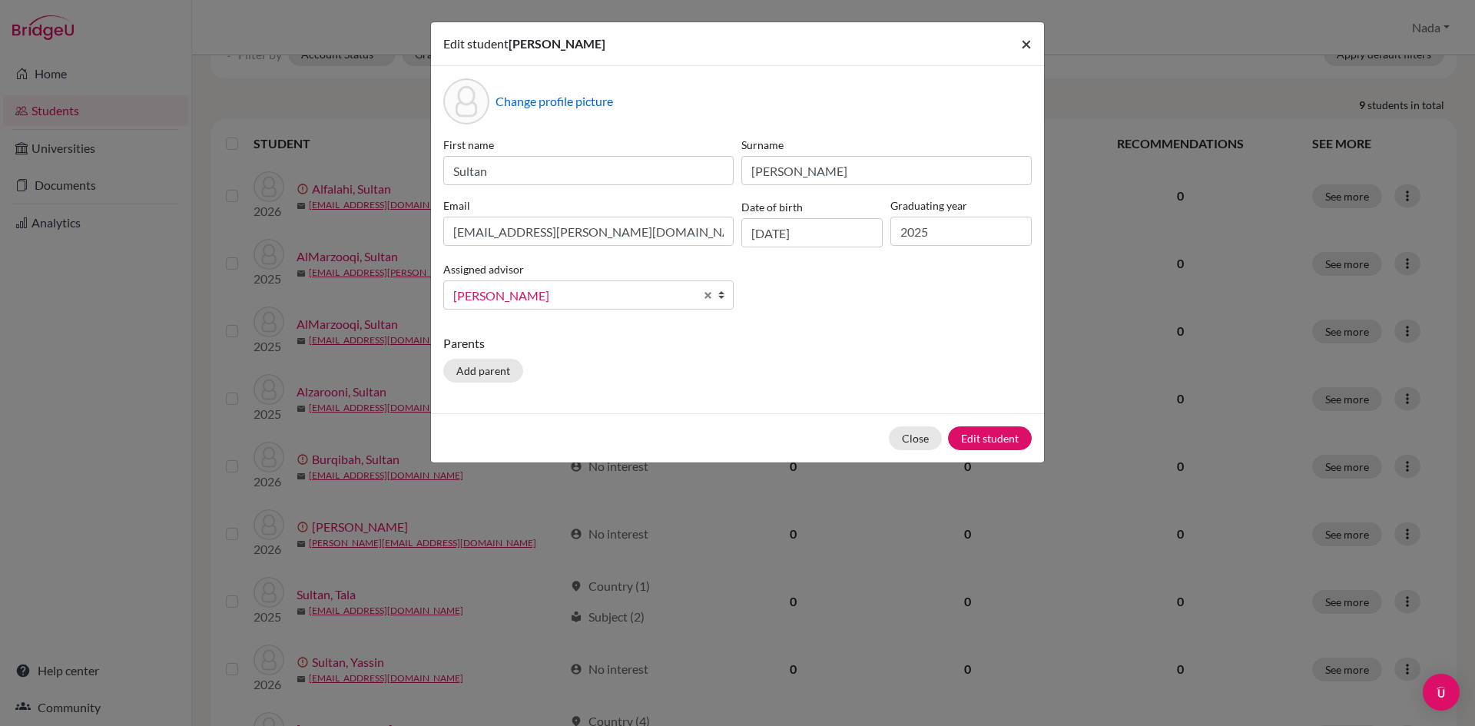
click at [1033, 45] on button "×" at bounding box center [1026, 43] width 35 height 43
